Goal: Task Accomplishment & Management: Manage account settings

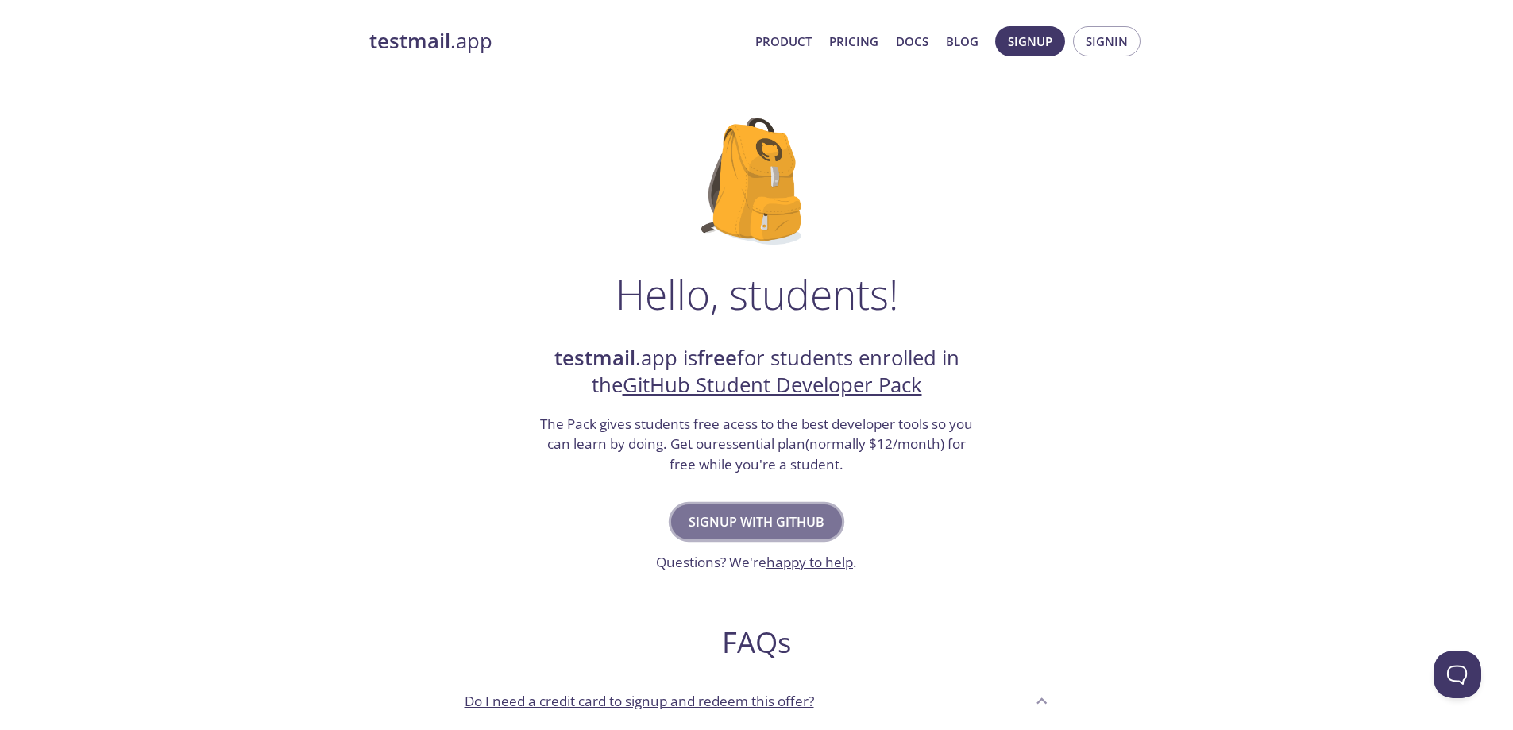
click at [704, 528] on span "Signup with GitHub" at bounding box center [757, 522] width 136 height 22
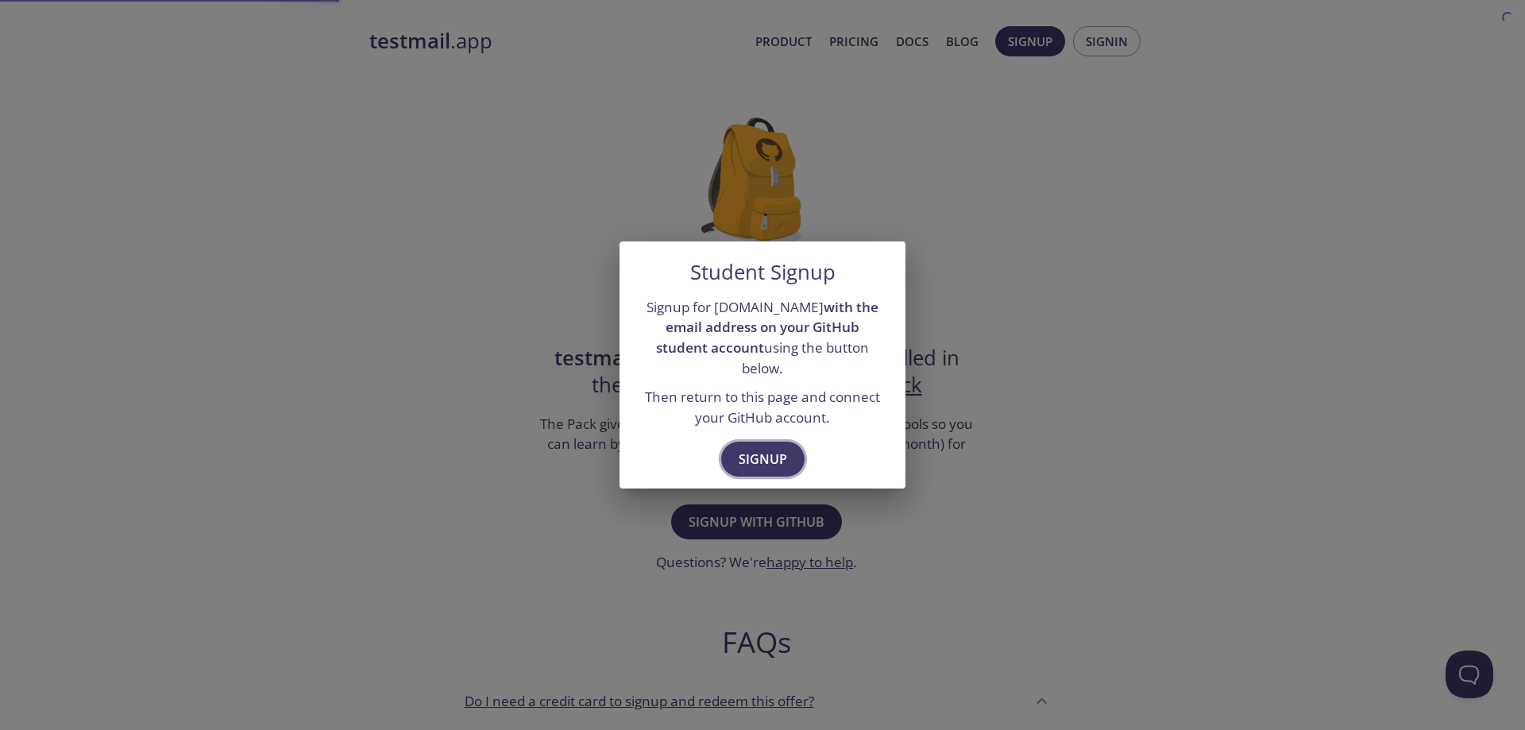
click at [746, 461] on button "Signup" at bounding box center [762, 459] width 83 height 35
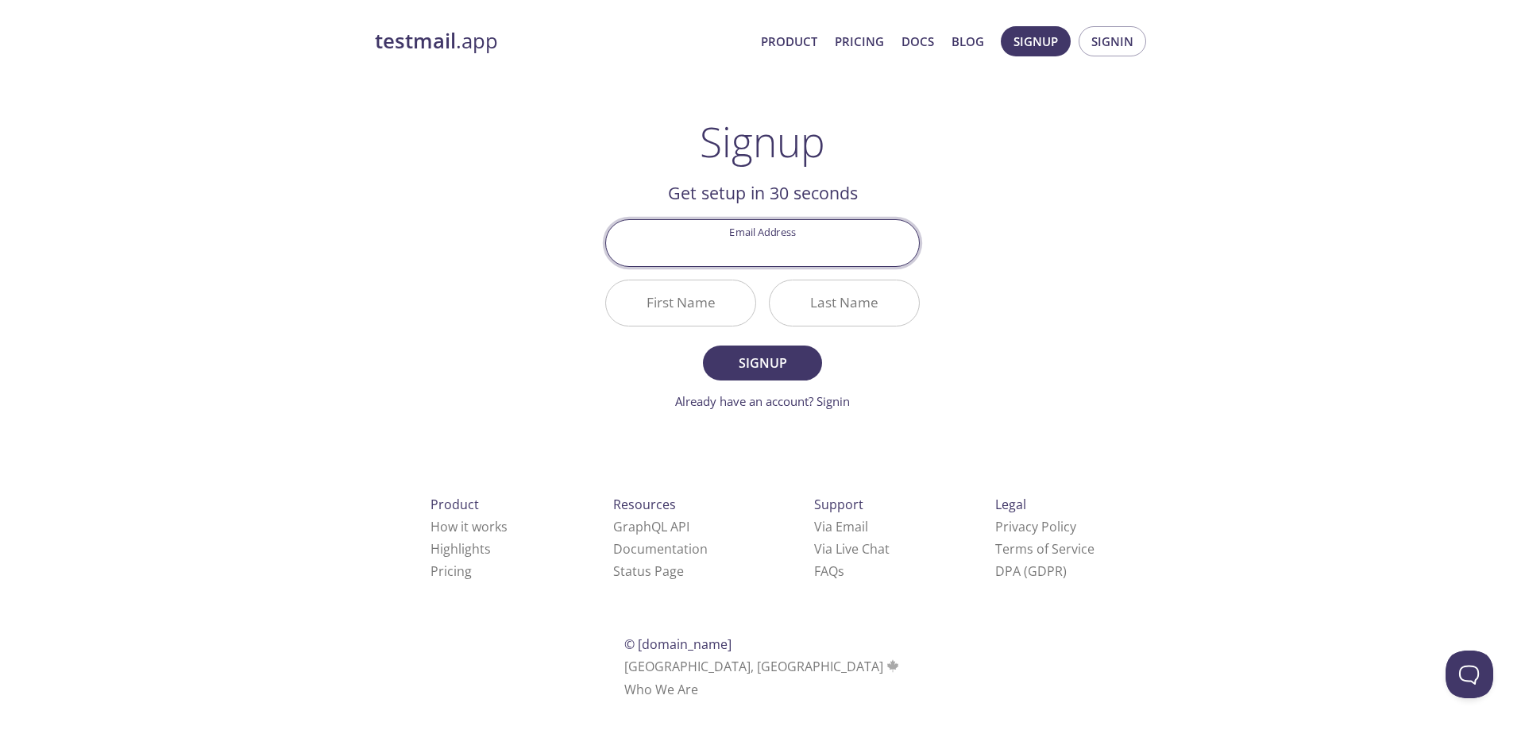
click at [790, 253] on input "Email Address" at bounding box center [762, 242] width 313 height 45
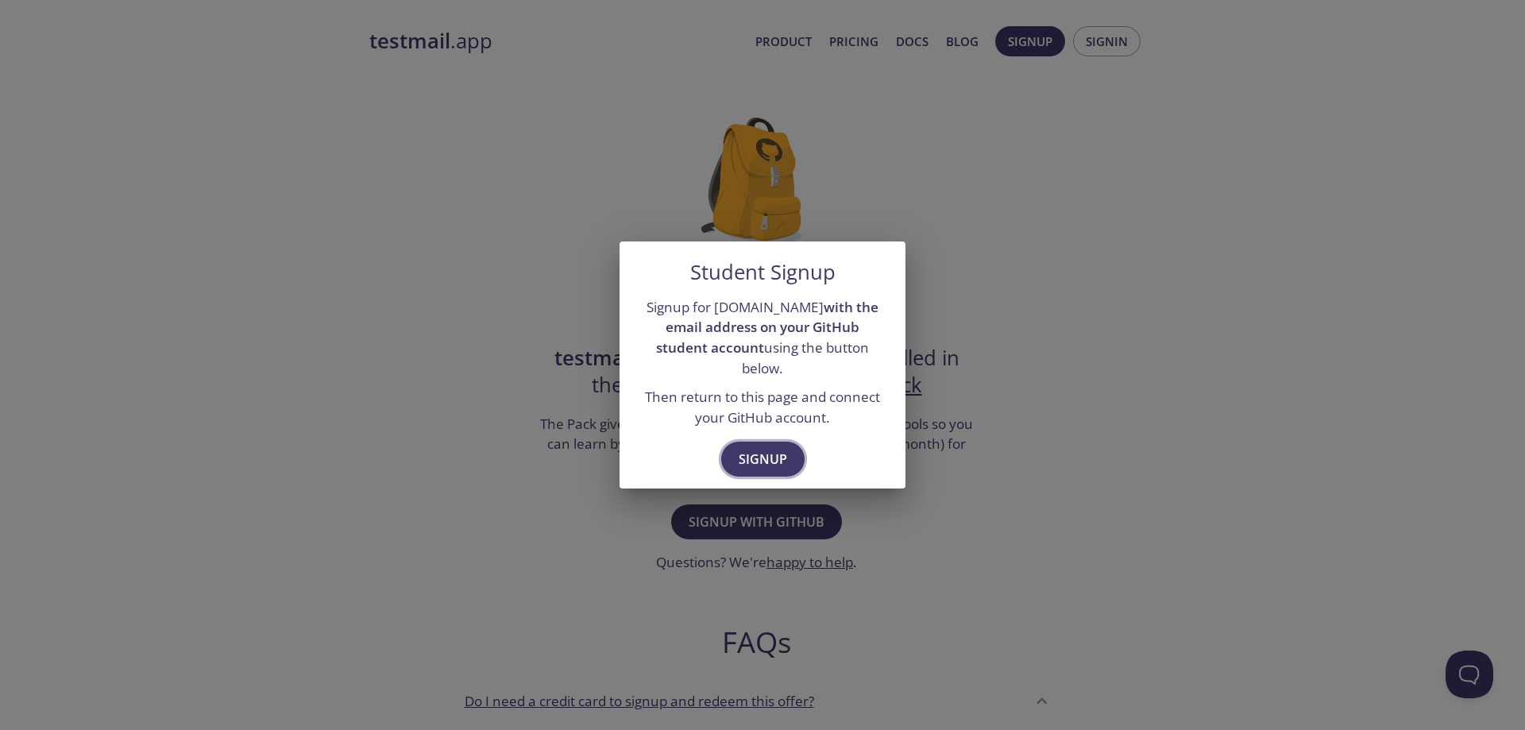
click at [762, 451] on span "Signup" at bounding box center [763, 459] width 48 height 22
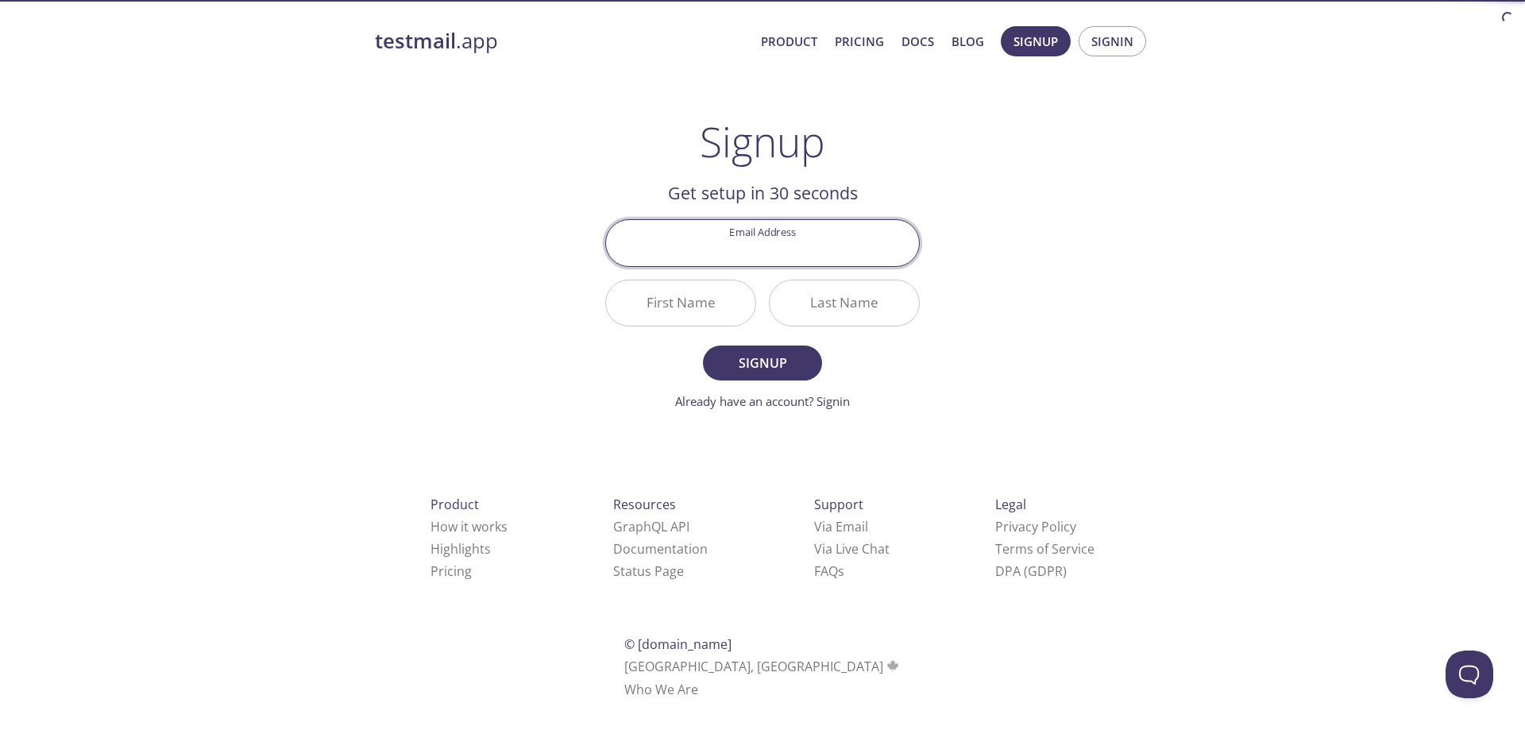
click at [775, 262] on input "Email Address" at bounding box center [762, 242] width 313 height 45
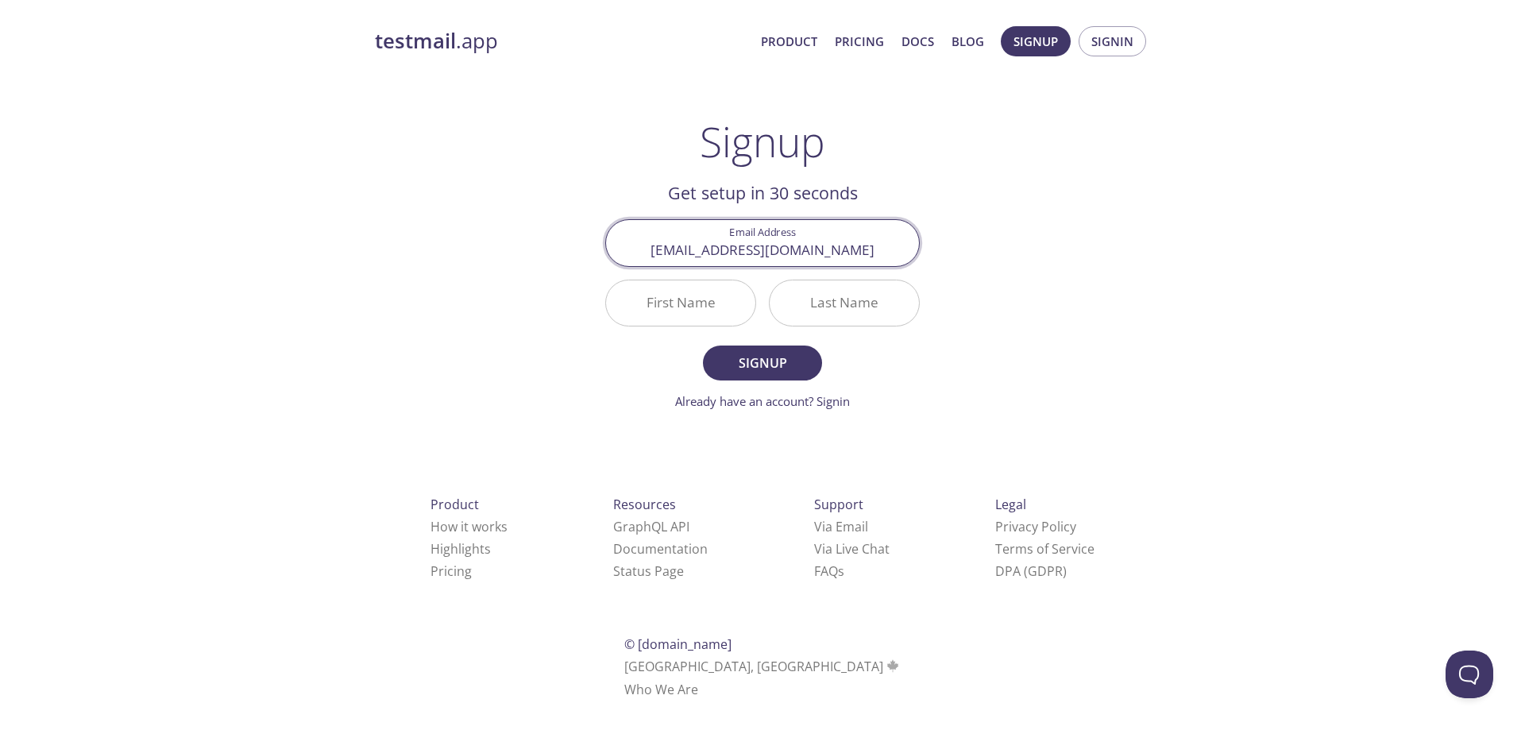
type input "11munim98@gmail.com"
type input "ABDUL"
type input "MUNIM"
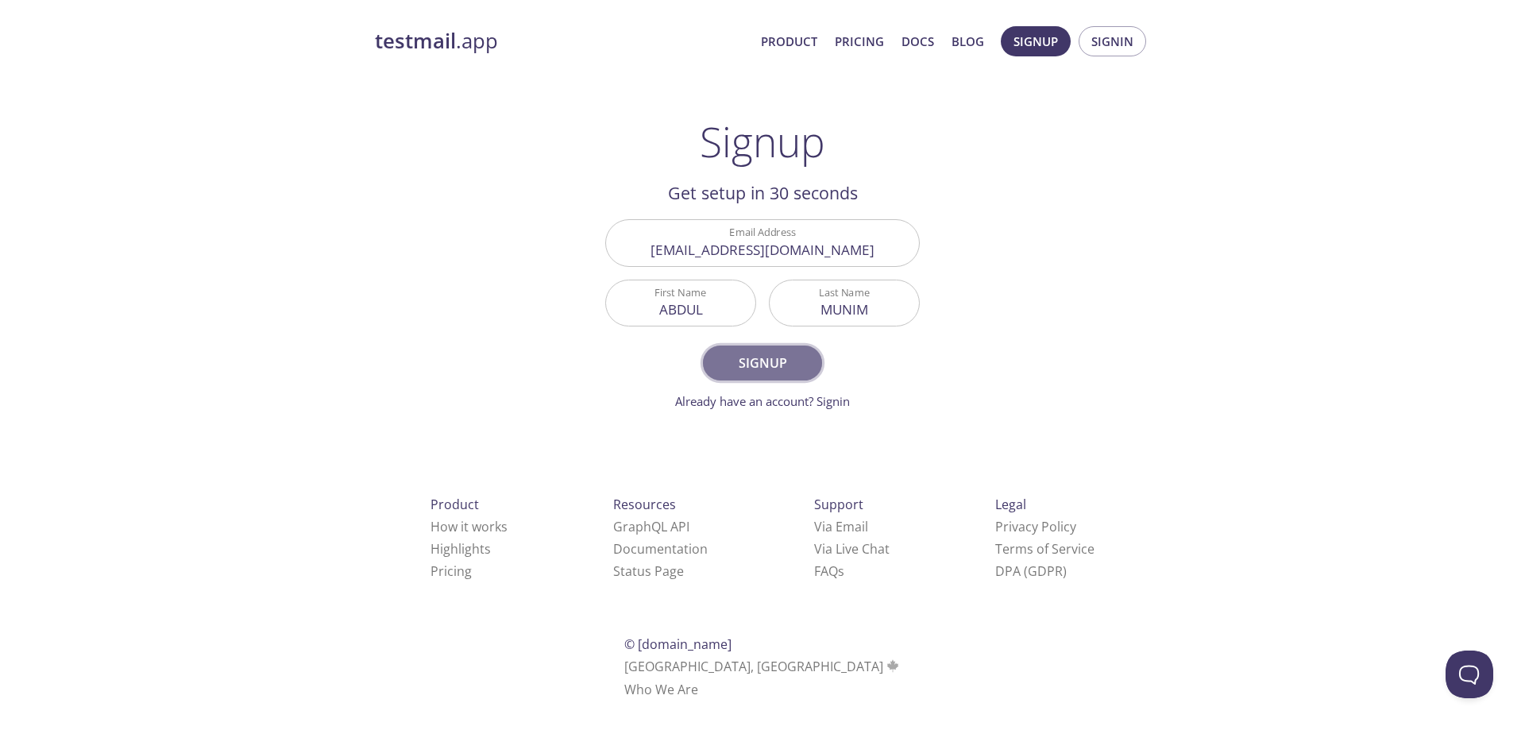
click at [736, 354] on span "Signup" at bounding box center [762, 363] width 84 height 22
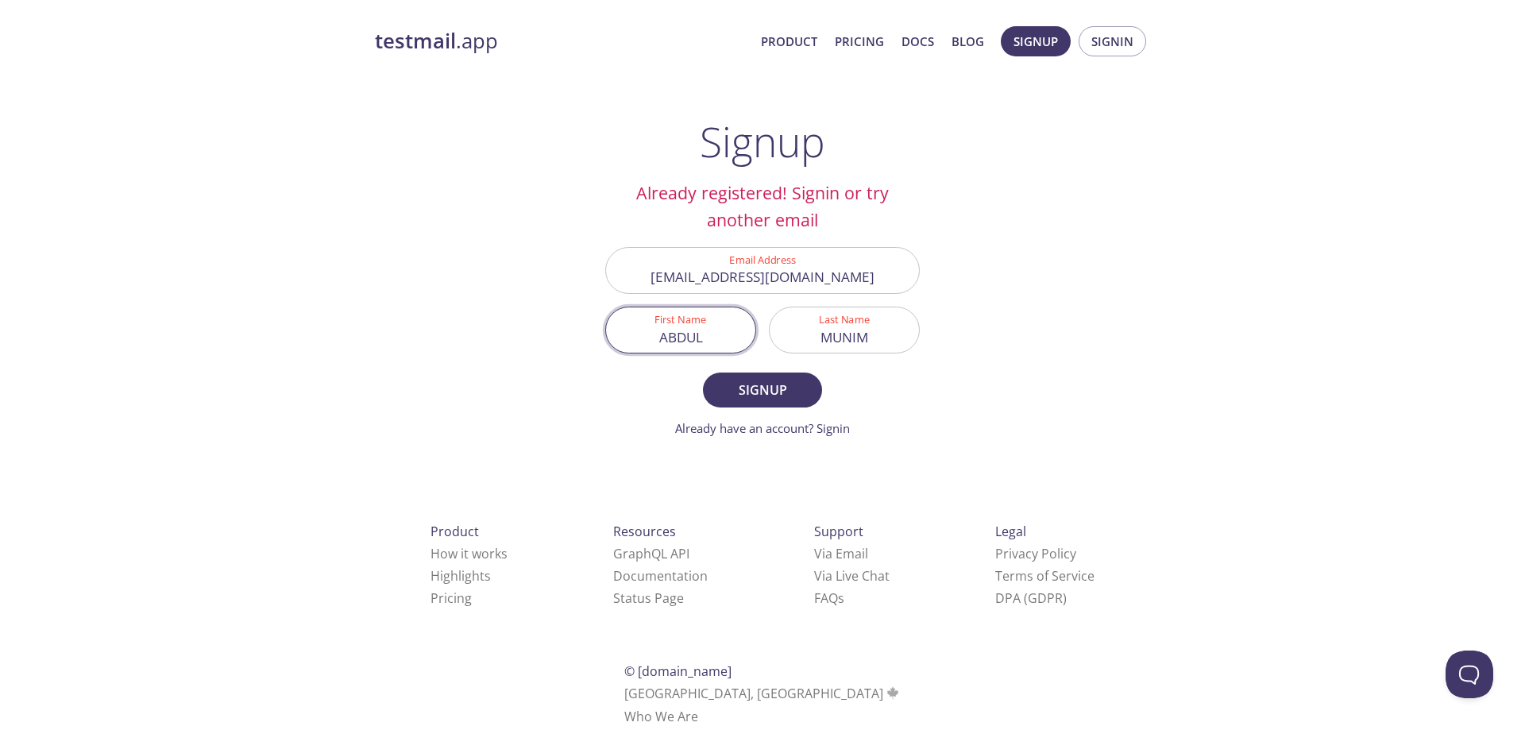
click at [655, 325] on input "ABDUL" at bounding box center [680, 329] width 149 height 45
click at [1111, 32] on span "Signin" at bounding box center [1112, 41] width 42 height 21
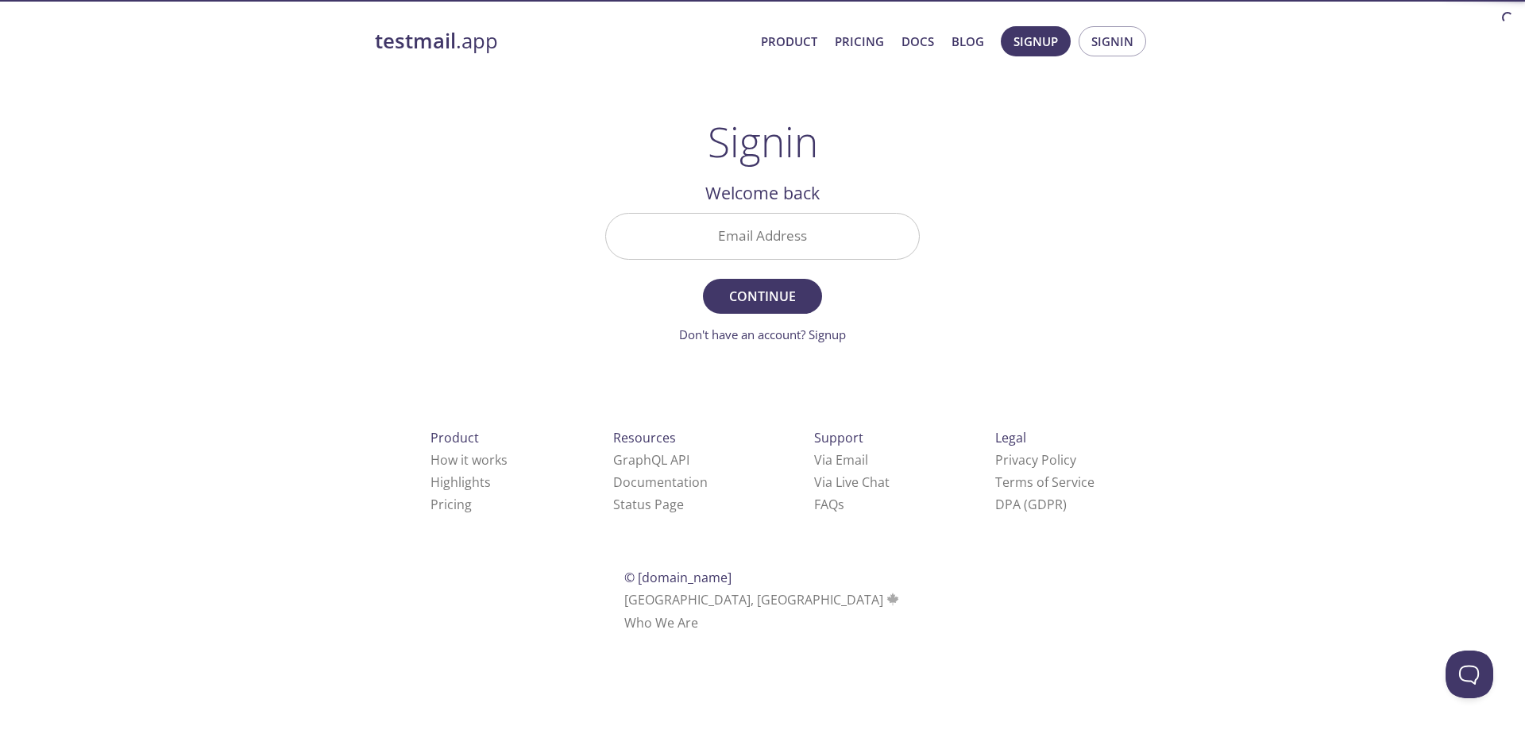
click at [828, 235] on input "Email Address" at bounding box center [762, 236] width 313 height 45
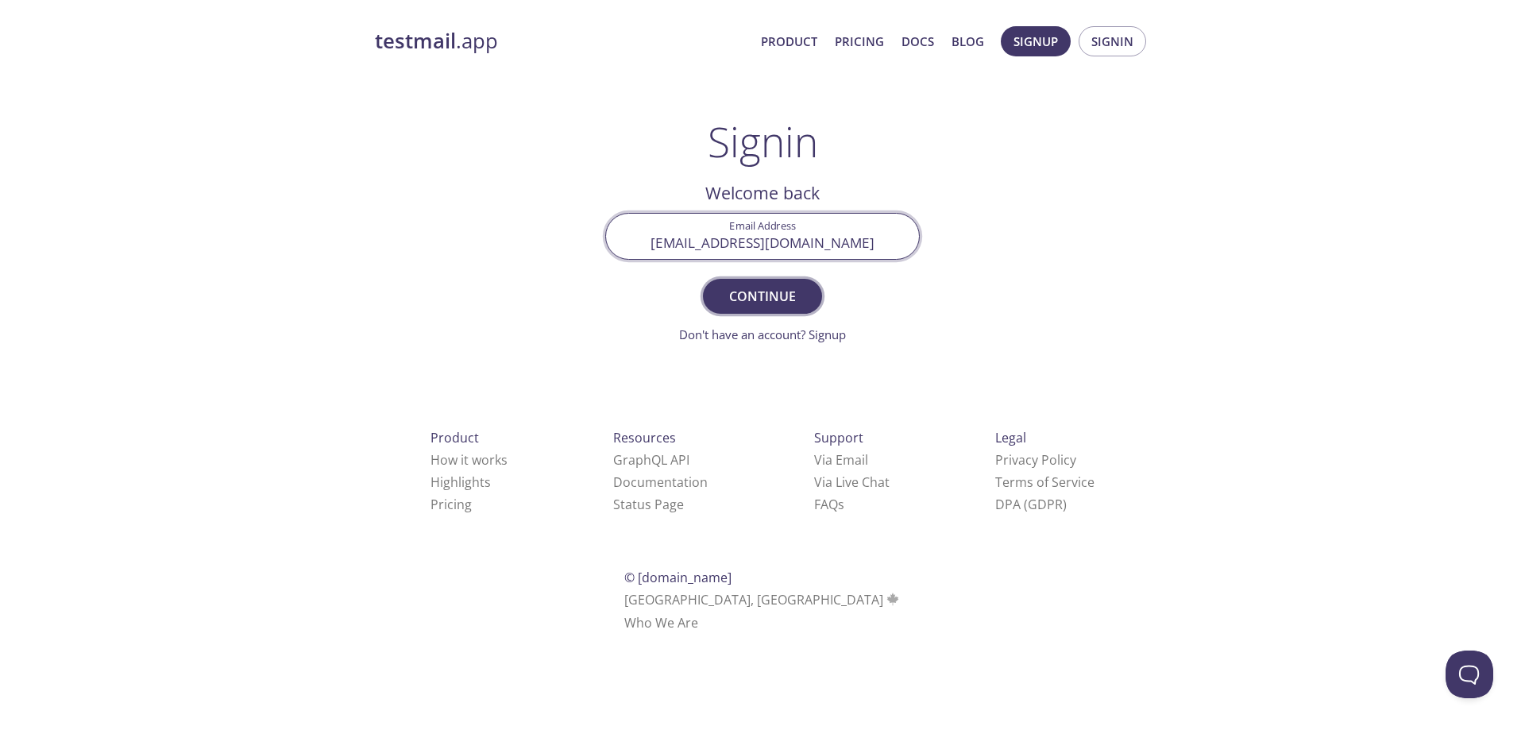
type input "11munim98@gmail.com"
click at [703, 279] on button "Continue" at bounding box center [762, 296] width 119 height 35
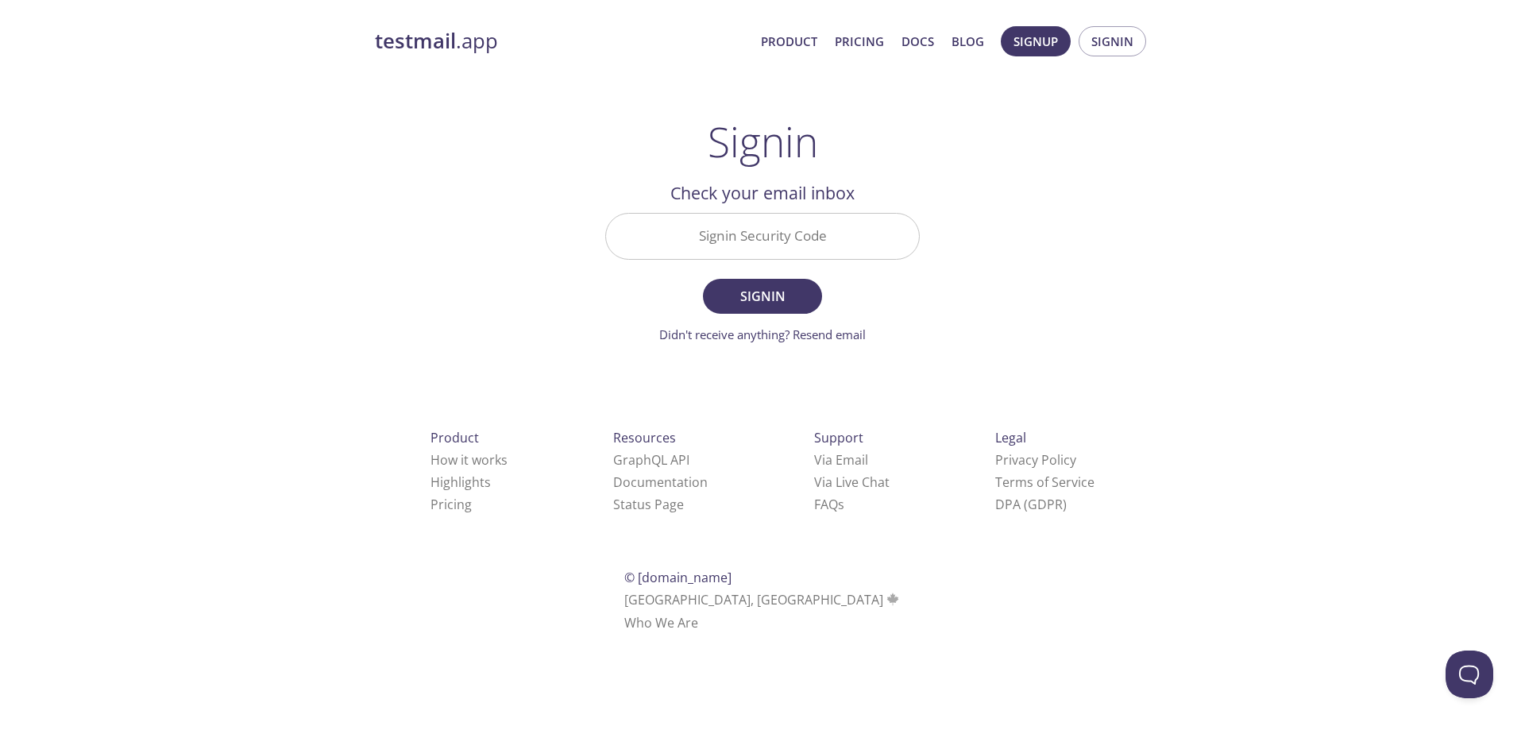
click at [852, 236] on input "Signin Security Code" at bounding box center [762, 236] width 313 height 45
paste input "WMYX7NR"
type input "WMYX7NR"
click at [724, 307] on span "Signin" at bounding box center [762, 296] width 84 height 22
